Goal: Task Accomplishment & Management: Complete application form

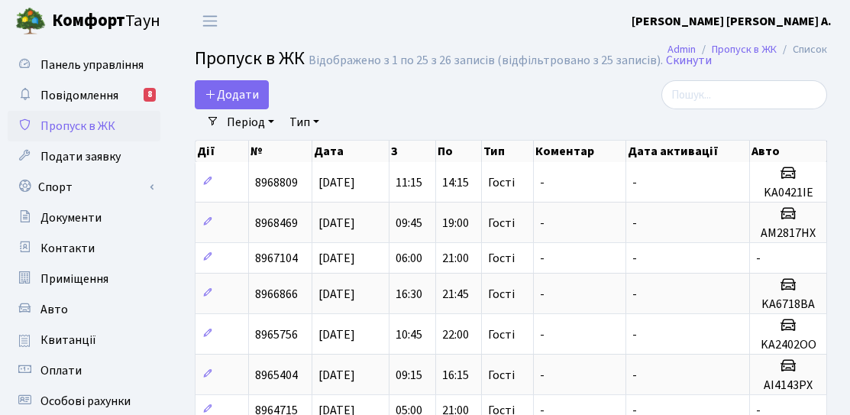
select select "25"
click at [218, 98] on span "Додати" at bounding box center [232, 94] width 54 height 17
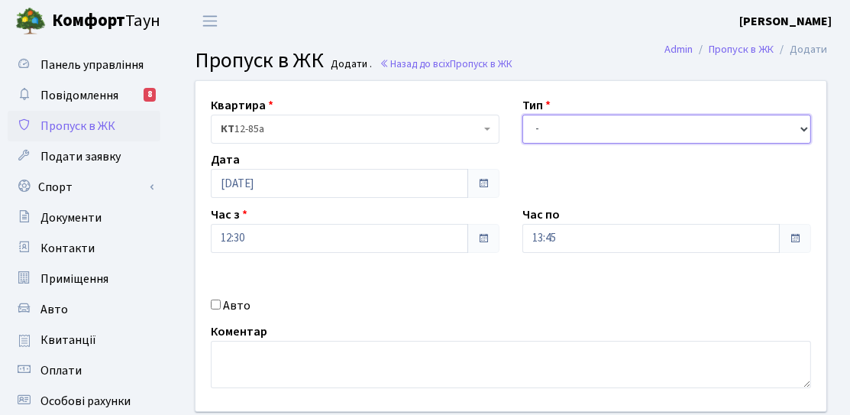
click at [604, 134] on select "- Доставка Таксі Гості Сервіс" at bounding box center [666, 129] width 289 height 29
select select "3"
click at [522, 115] on select "- Доставка Таксі Гості Сервіс" at bounding box center [666, 129] width 289 height 29
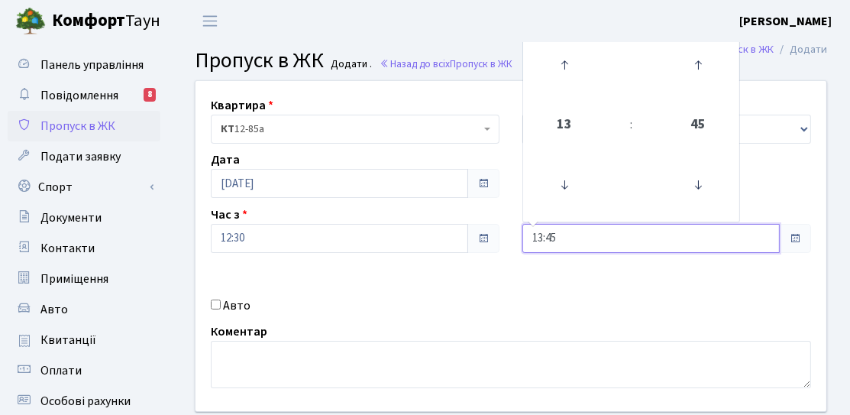
click at [584, 235] on input "13:45" at bounding box center [650, 238] width 257 height 29
click at [571, 190] on icon at bounding box center [564, 184] width 41 height 41
click at [571, 189] on icon at bounding box center [564, 184] width 41 height 41
click at [557, 73] on icon at bounding box center [564, 64] width 41 height 41
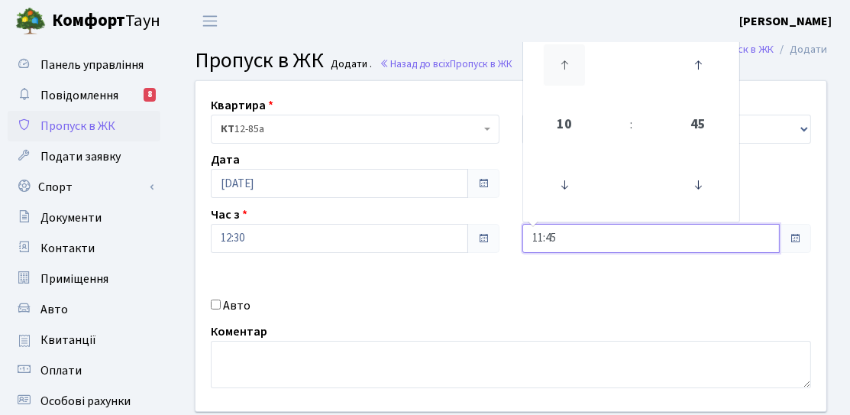
click at [557, 73] on icon at bounding box center [564, 64] width 41 height 41
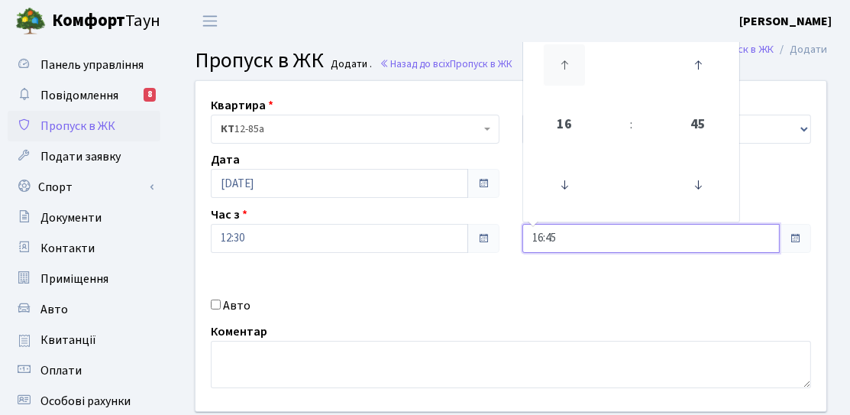
click at [557, 73] on icon at bounding box center [564, 64] width 41 height 41
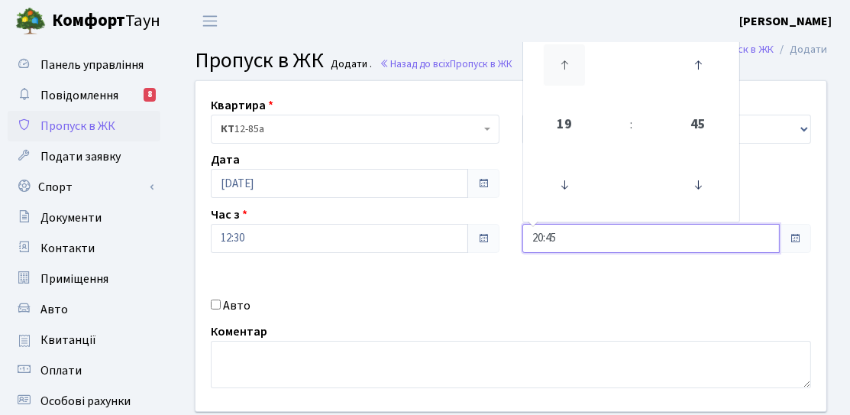
type input "21:45"
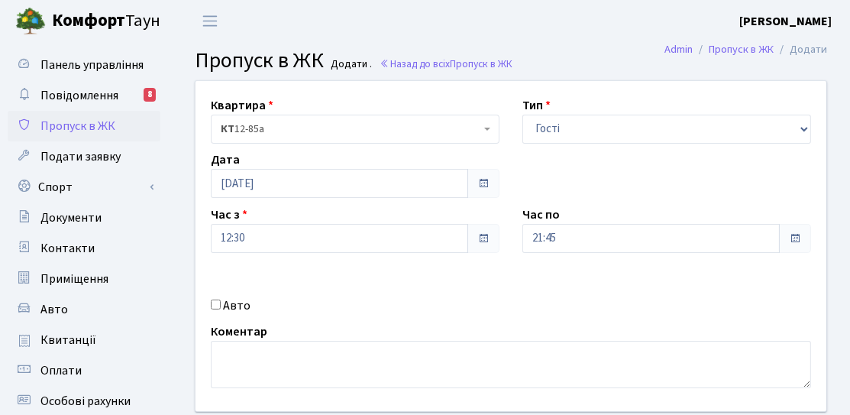
click at [406, 298] on div "Авто" at bounding box center [355, 305] width 312 height 18
click at [229, 295] on div "Квартира <b>КТ</b>&nbsp;&nbsp;&nbsp;&nbsp;12-85а КТ 12-85а Тип - Доставка Таксі…" at bounding box center [511, 246] width 654 height 330
click at [235, 309] on label "Авто" at bounding box center [236, 305] width 27 height 18
click at [221, 309] on input "Авто" at bounding box center [216, 304] width 10 height 10
checkbox input "true"
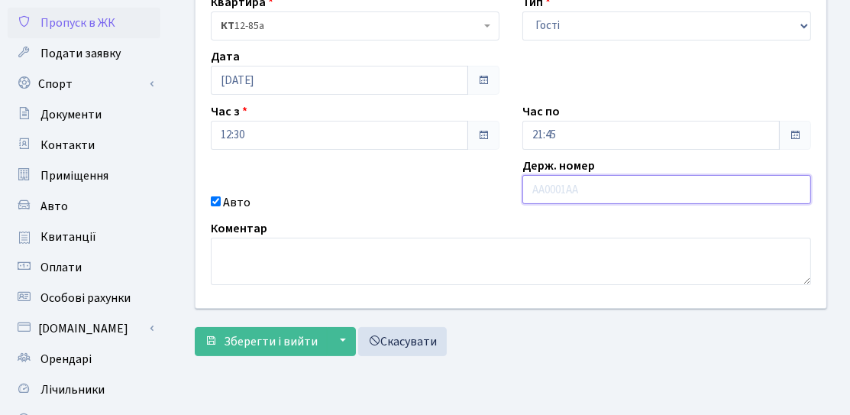
scroll to position [153, 0]
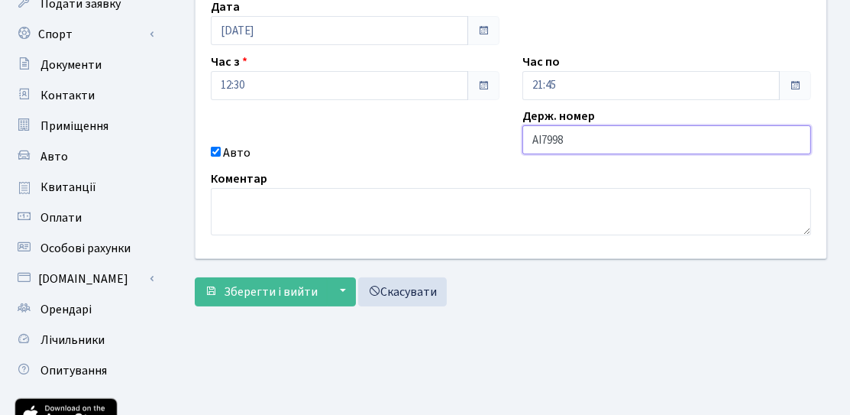
type input "AI7998OM"
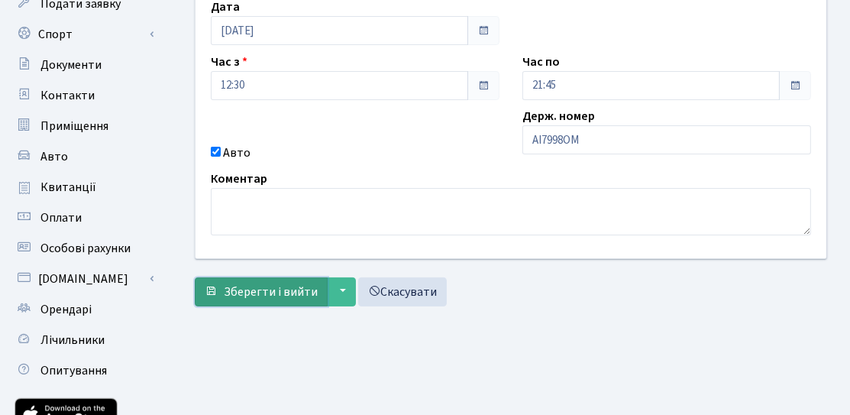
click at [271, 296] on span "Зберегти і вийти" at bounding box center [271, 291] width 94 height 17
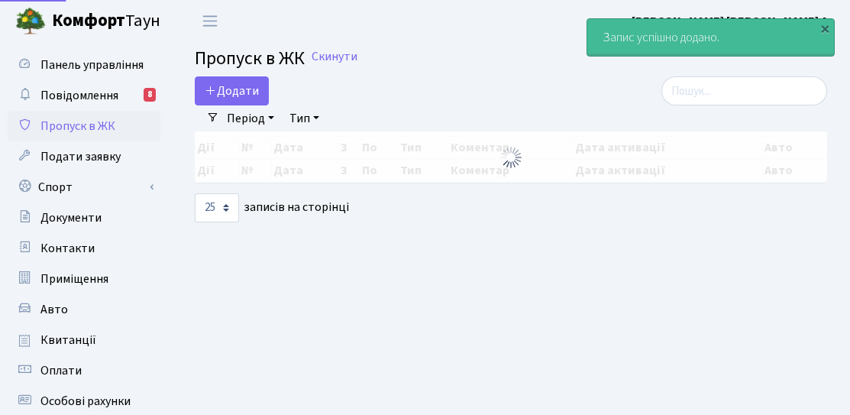
select select "25"
